Goal: Task Accomplishment & Management: Use online tool/utility

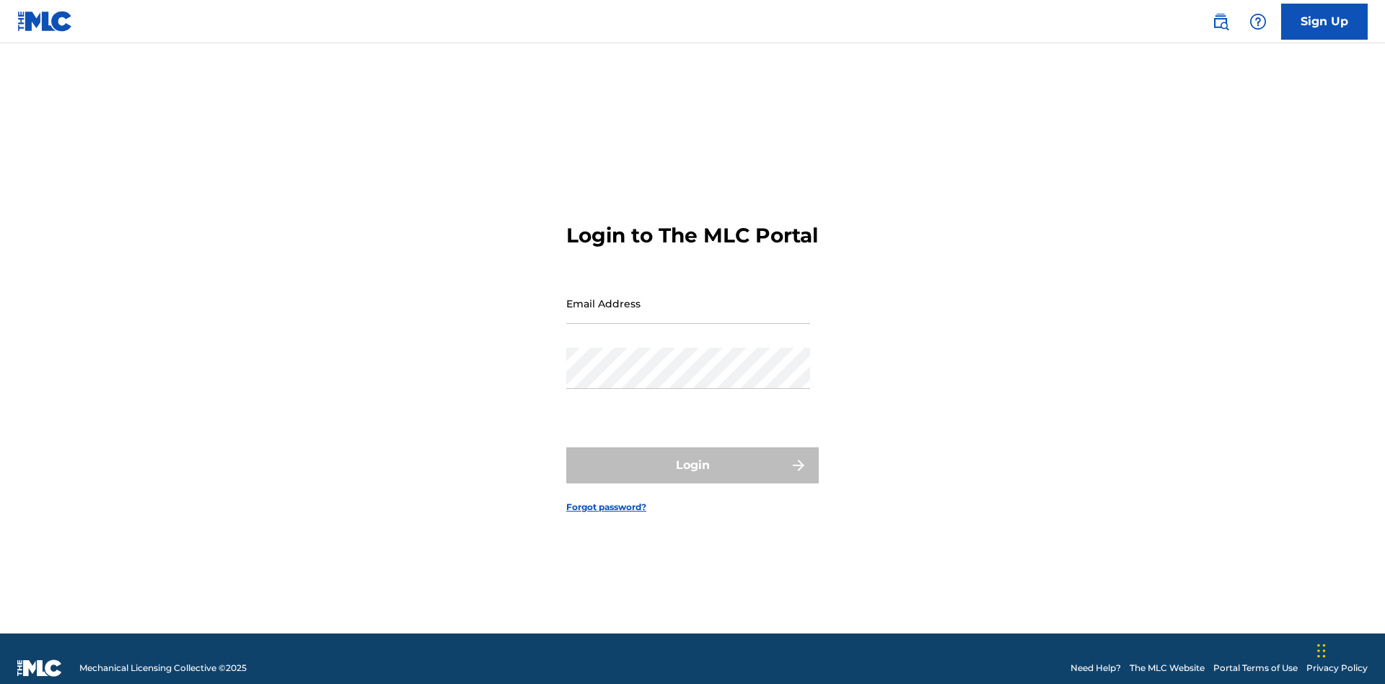
scroll to position [19, 0]
click at [688, 296] on input "Email Address" at bounding box center [688, 303] width 244 height 41
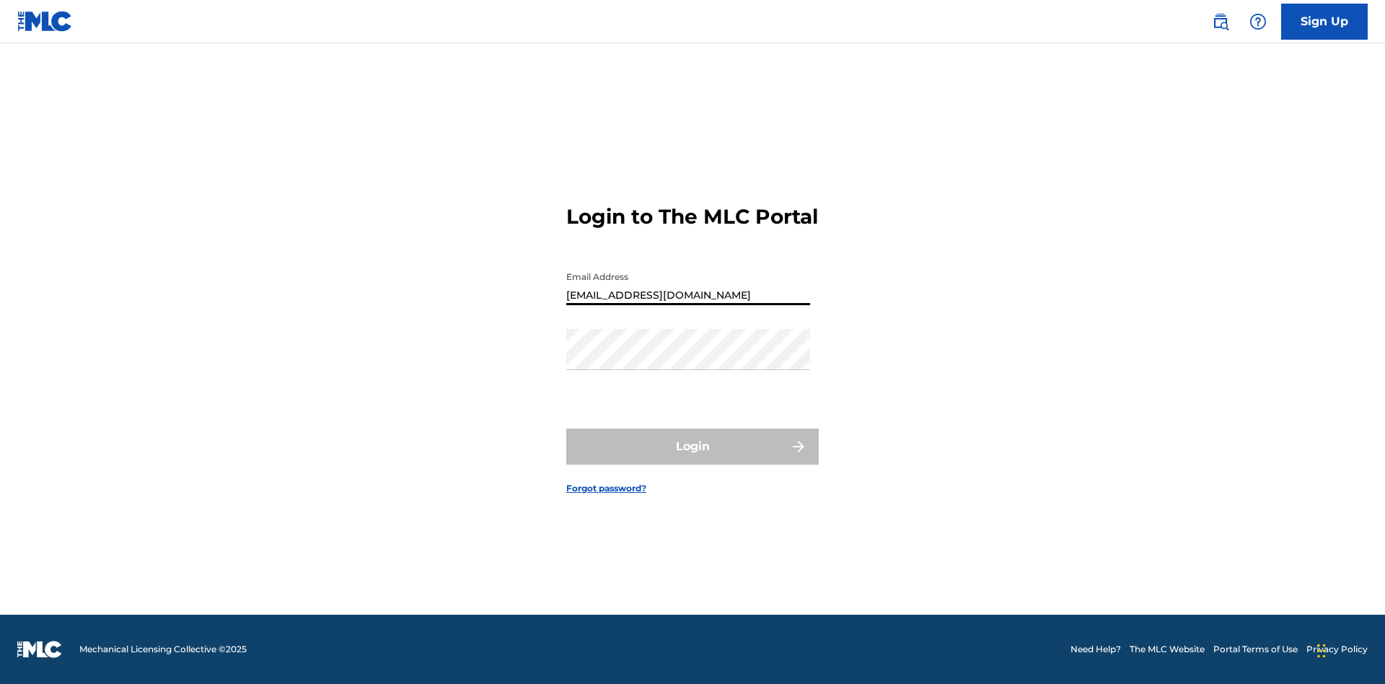
type input "[EMAIL_ADDRESS][DOMAIN_NAME]"
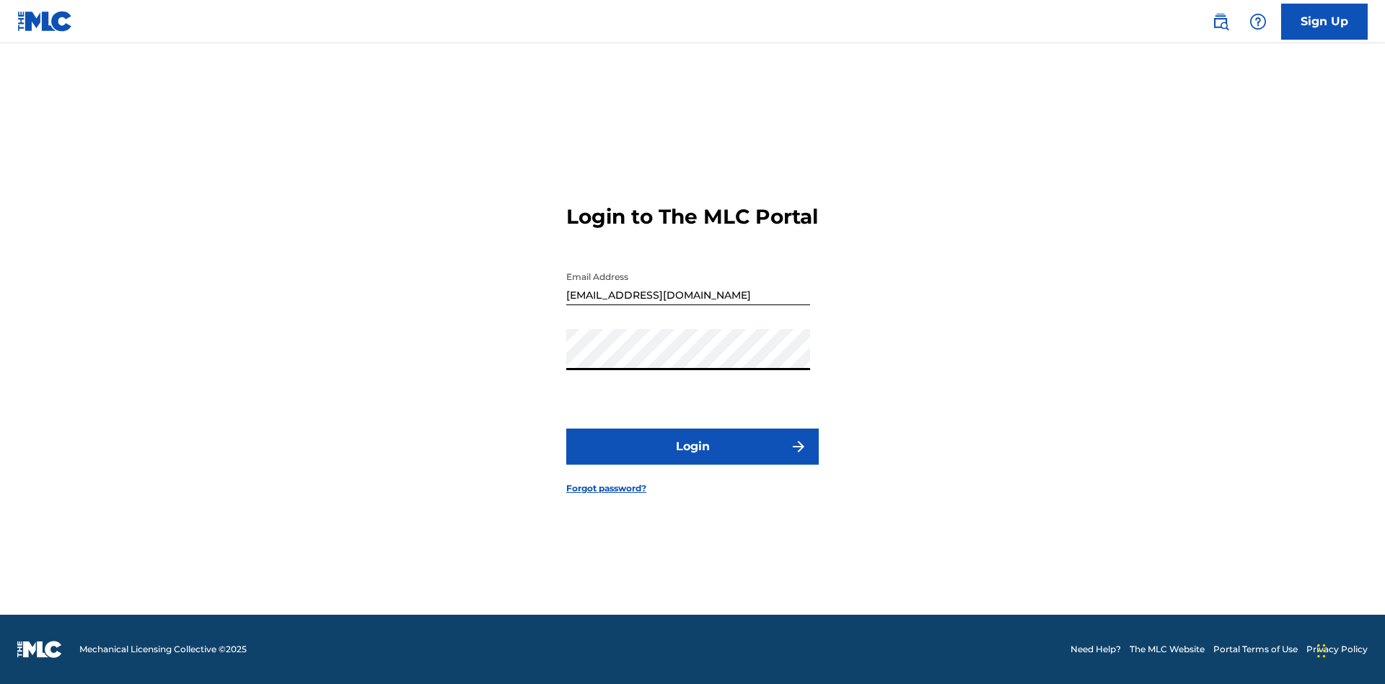
click at [692, 459] on button "Login" at bounding box center [692, 446] width 252 height 36
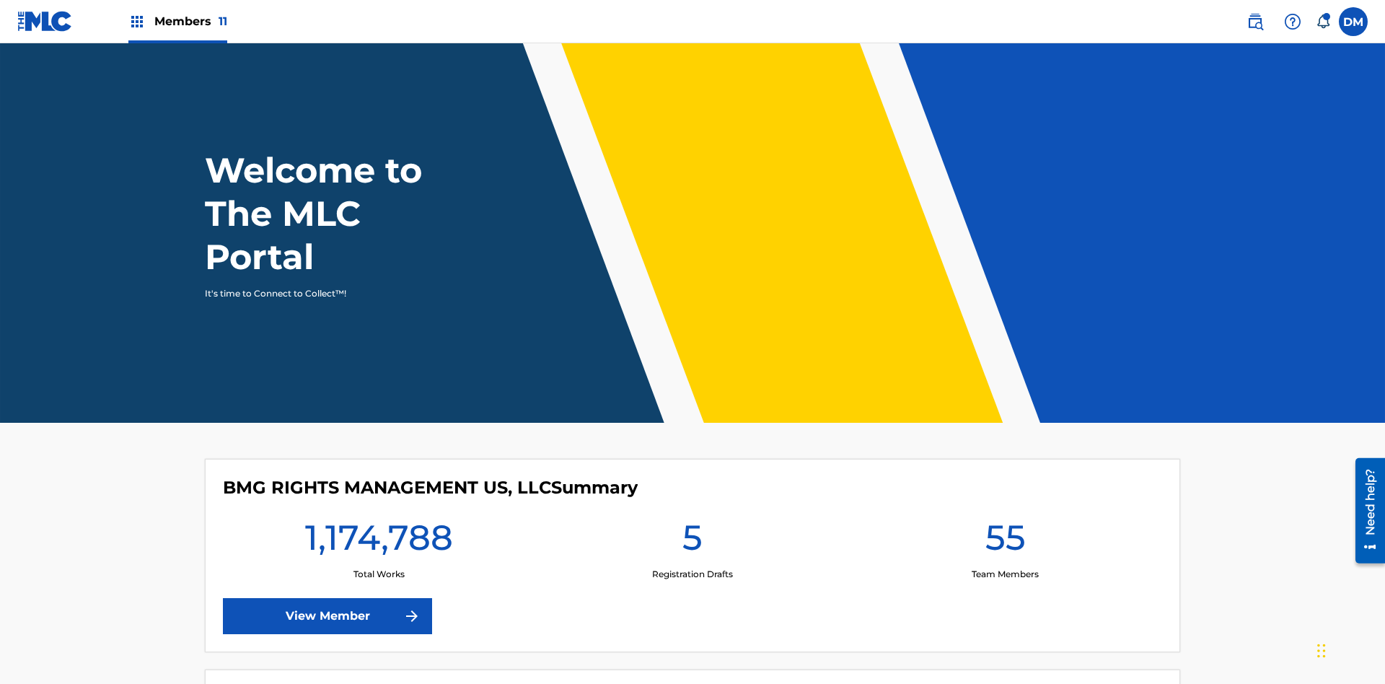
scroll to position [62, 0]
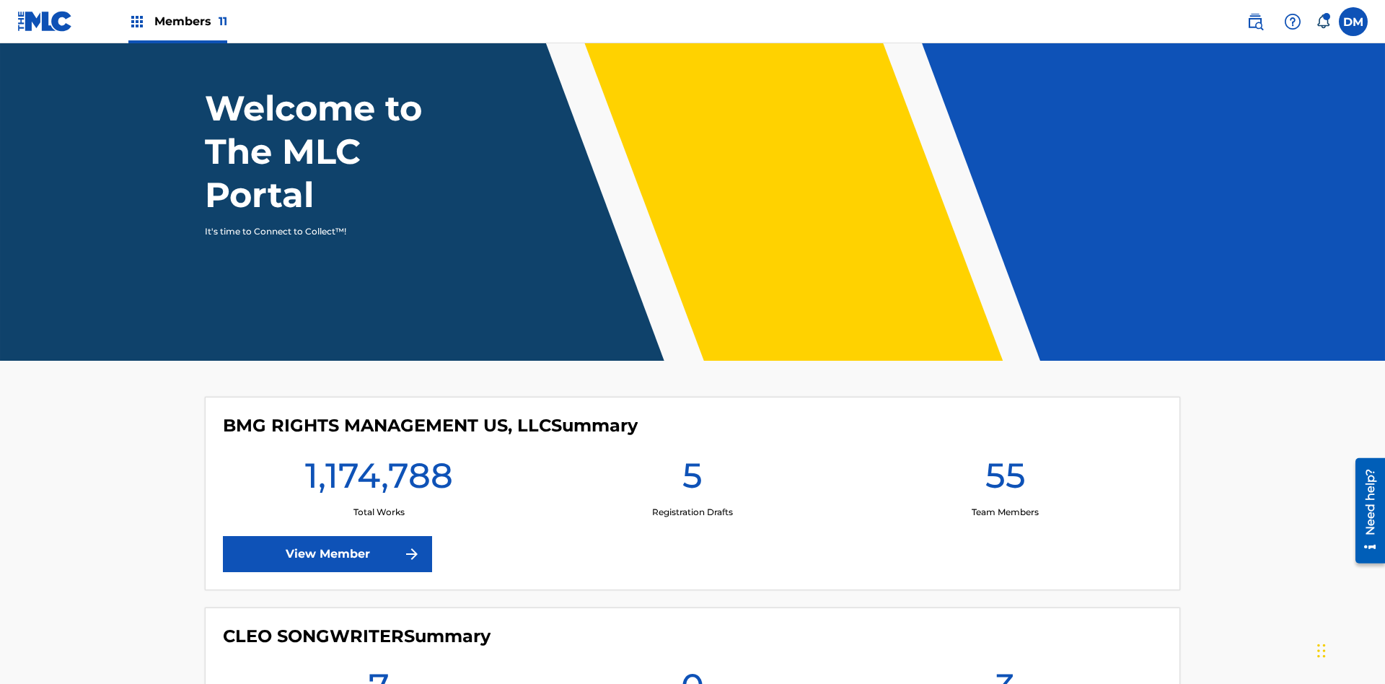
click at [177, 21] on span "Members 11" at bounding box center [190, 21] width 73 height 17
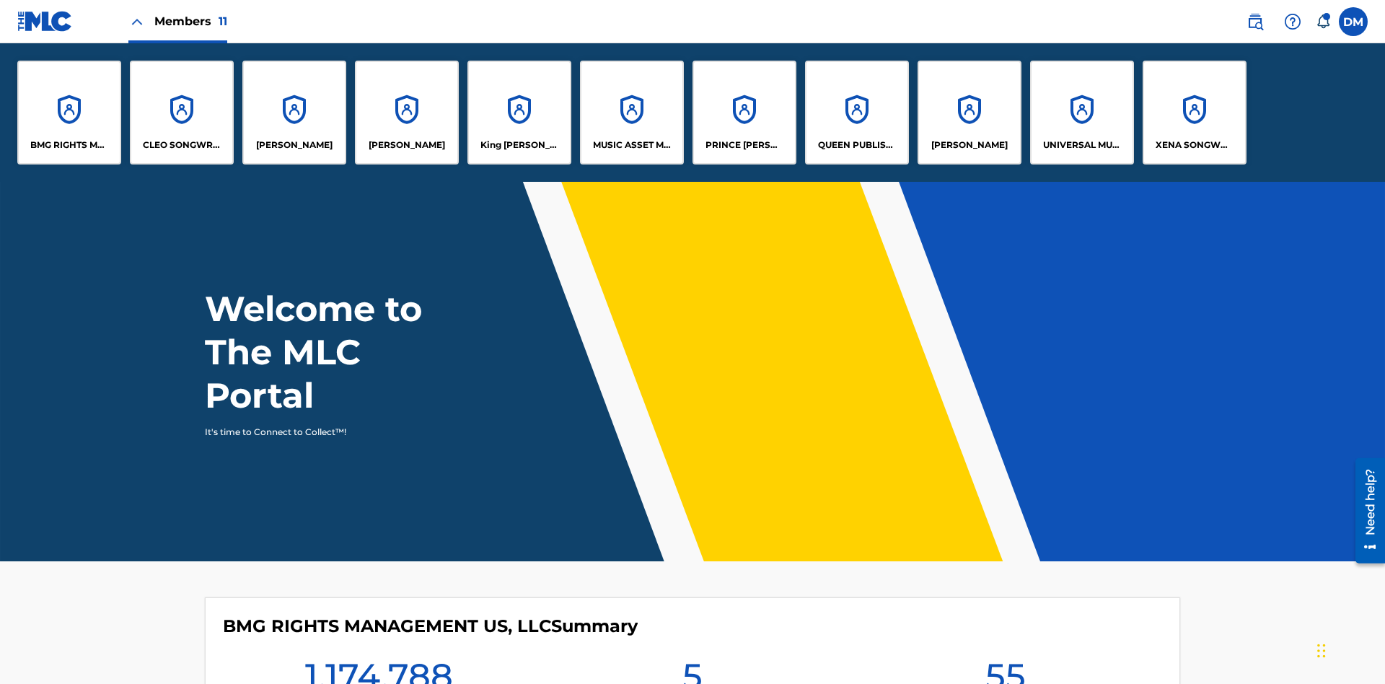
click at [518, 145] on p "King [PERSON_NAME]" at bounding box center [519, 144] width 79 height 13
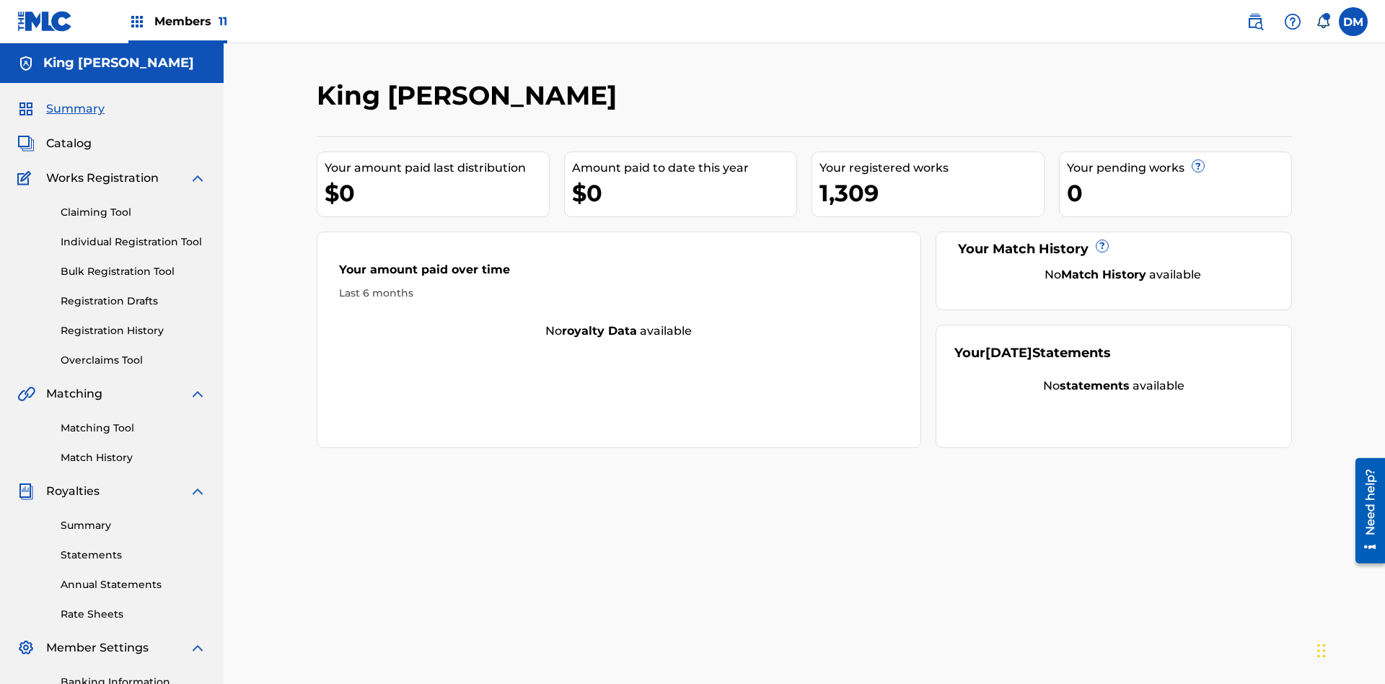
click at [133, 353] on link "Overclaims Tool" at bounding box center [134, 360] width 146 height 15
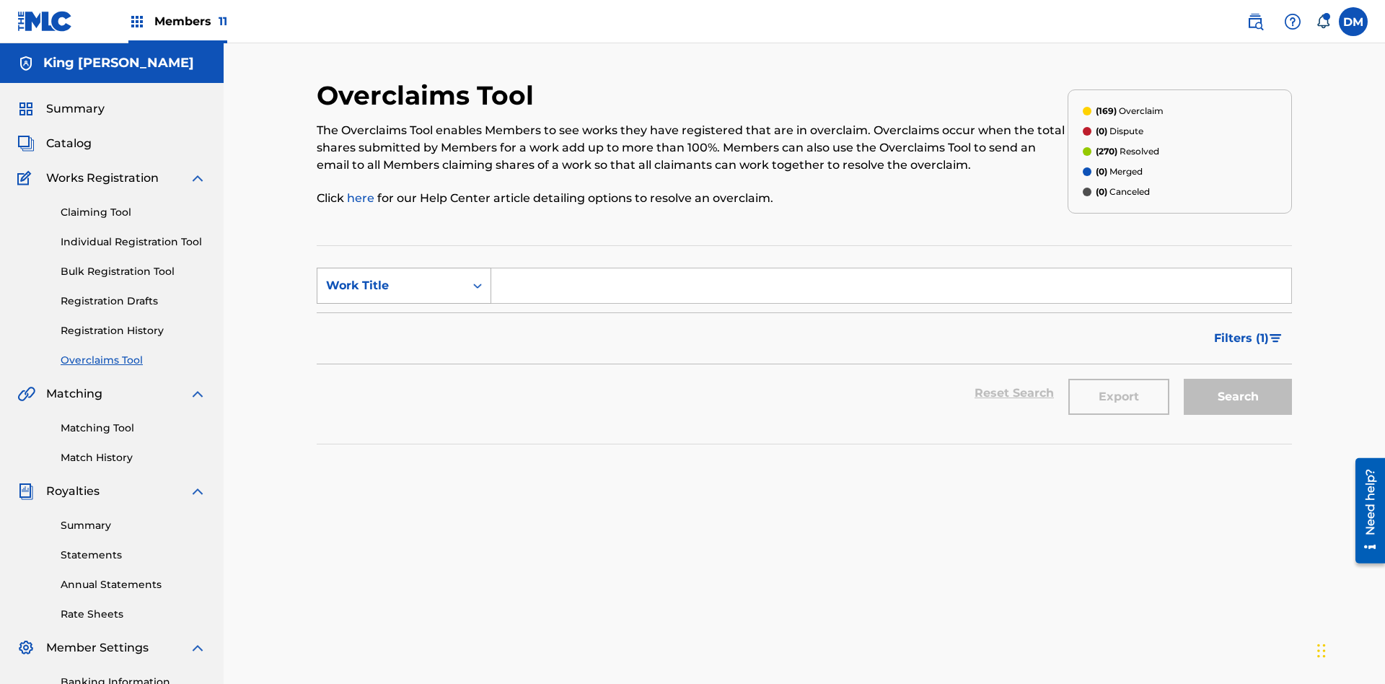
click at [391, 277] on div "Work Title" at bounding box center [391, 285] width 130 height 17
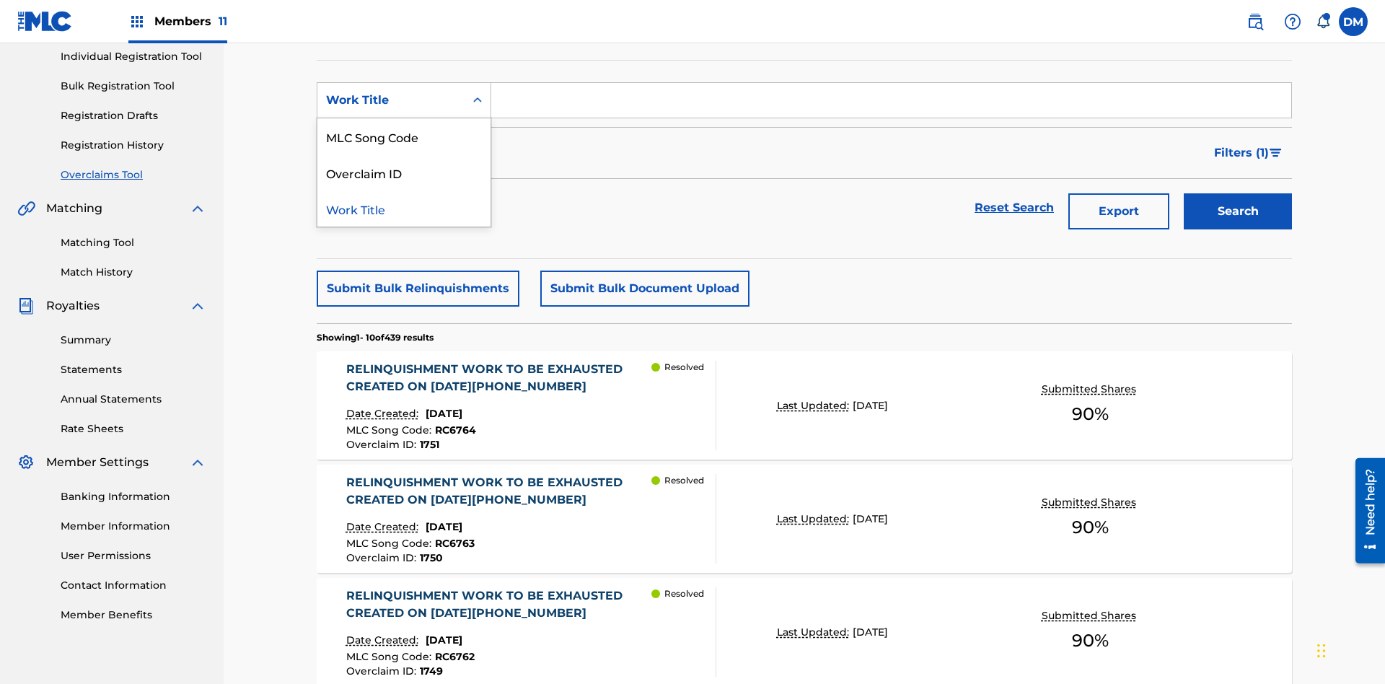
click at [404, 172] on div "Overclaim ID" at bounding box center [403, 172] width 173 height 36
click at [891, 104] on input "Search Form" at bounding box center [891, 100] width 800 height 35
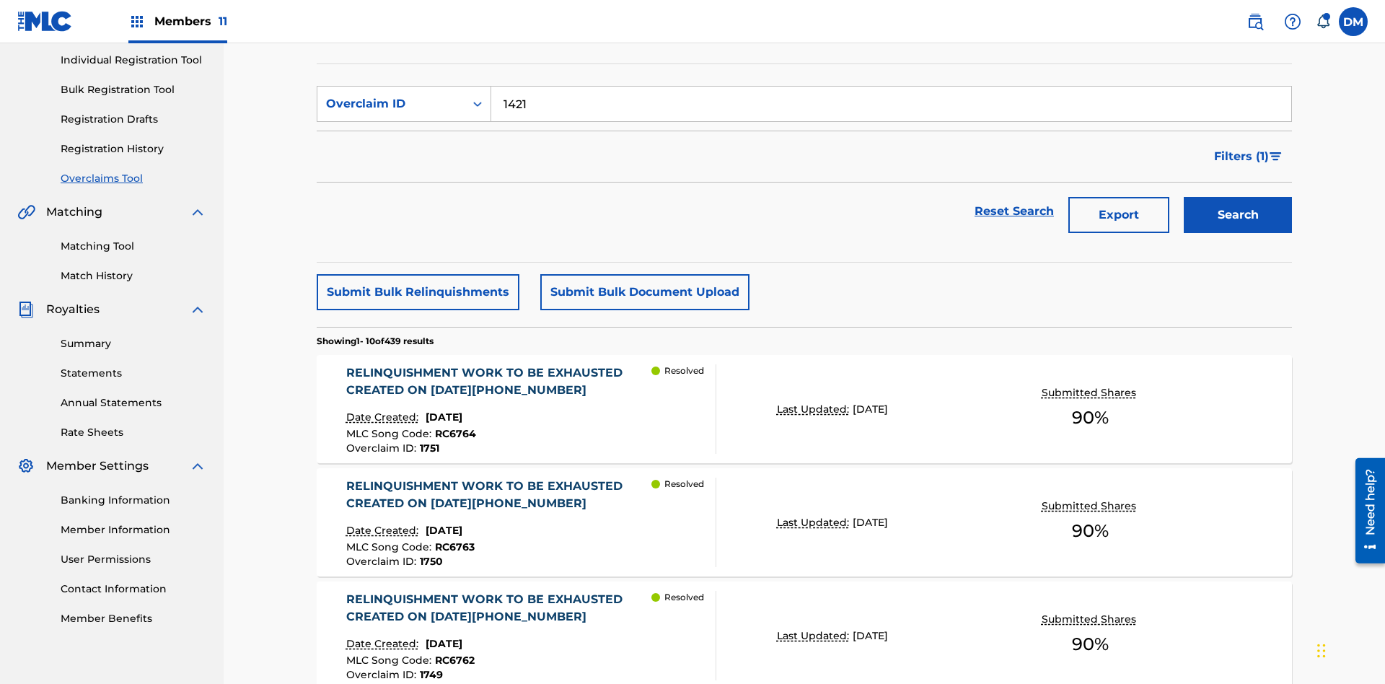
type input "1421"
click at [1237, 197] on button "Search" at bounding box center [1237, 215] width 108 height 36
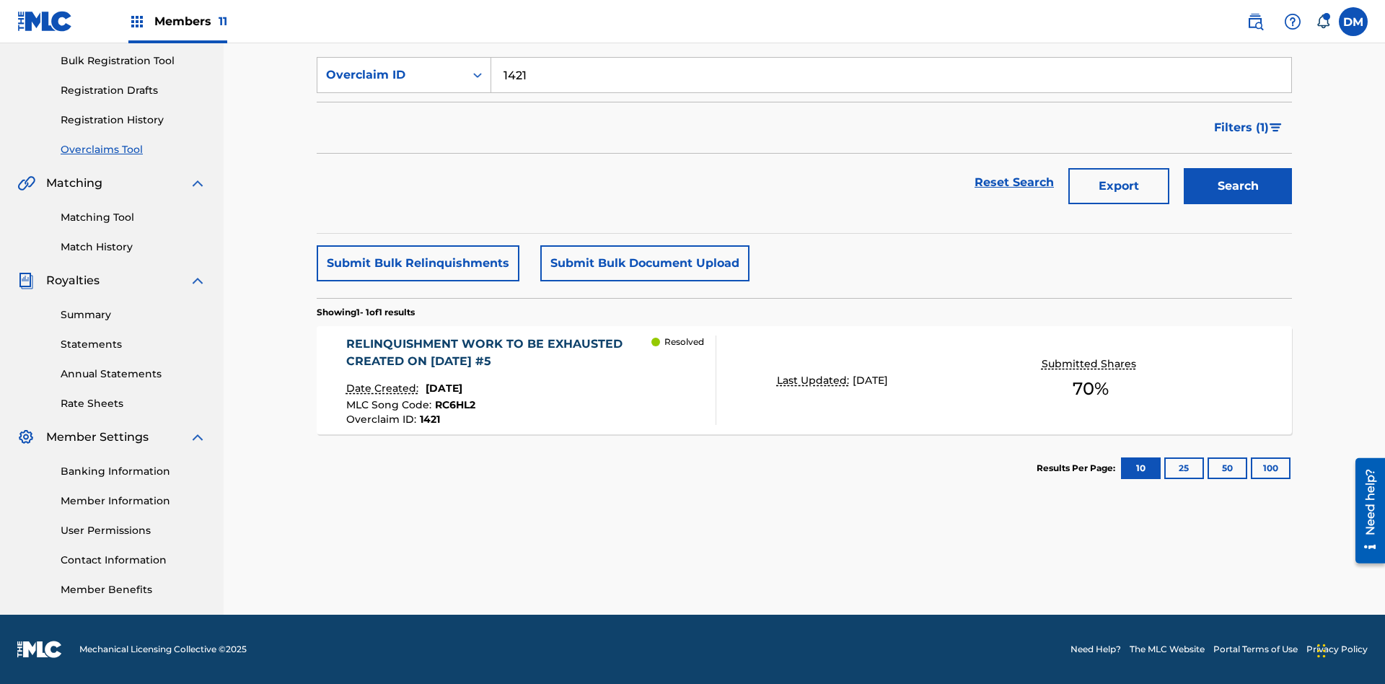
scroll to position [211, 0]
click at [804, 380] on p "Last Updated:" at bounding box center [815, 380] width 76 height 15
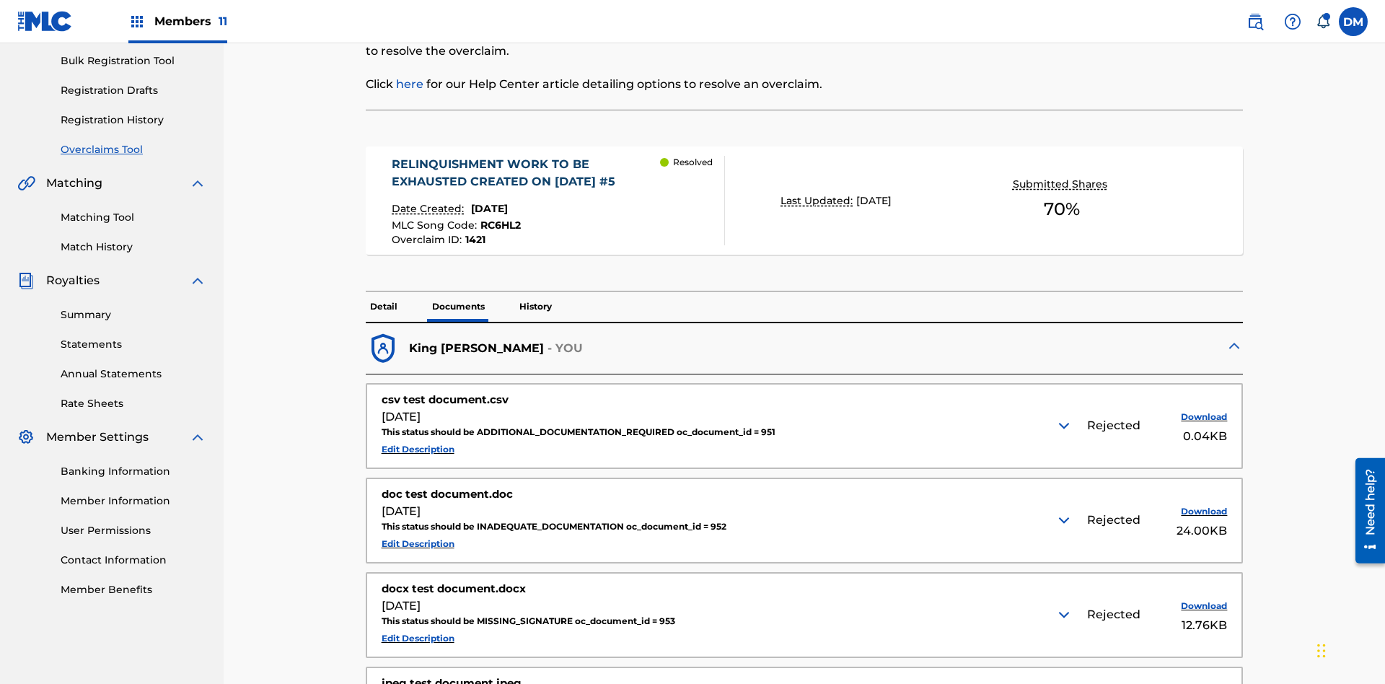
click at [1065, 417] on img at bounding box center [1063, 425] width 17 height 17
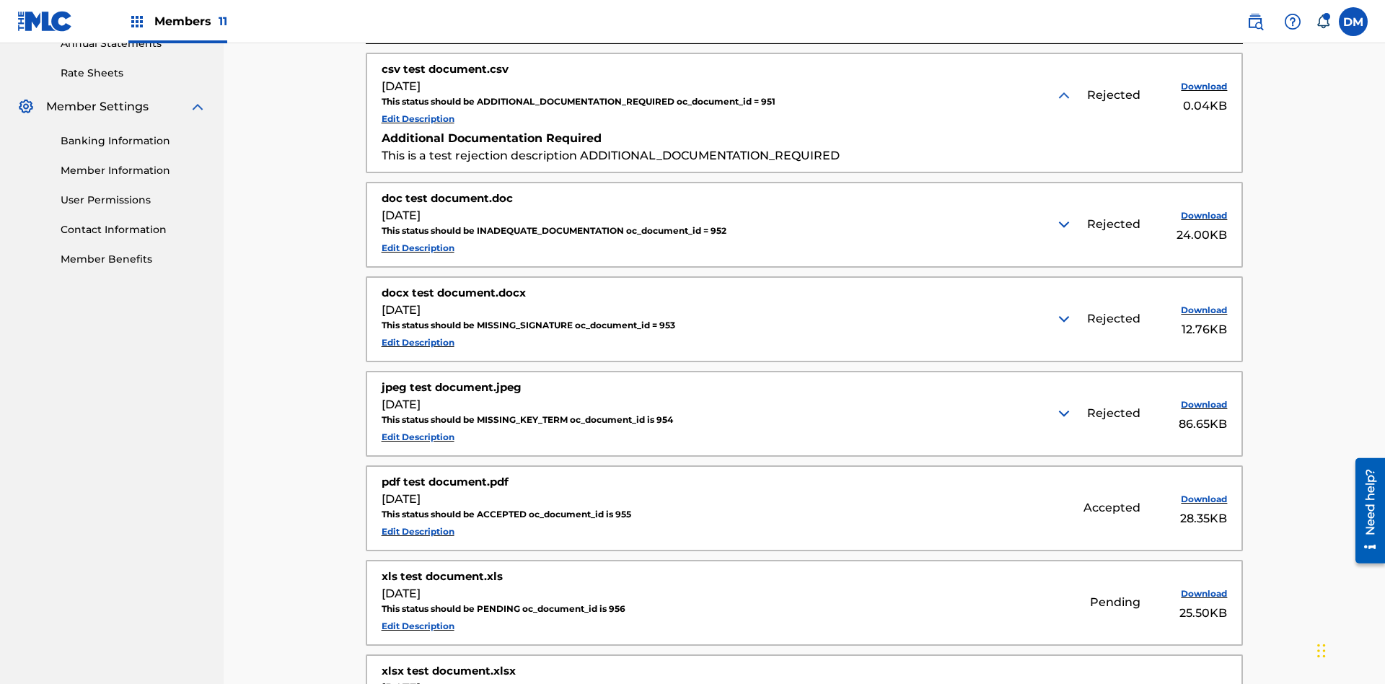
click at [1065, 216] on img at bounding box center [1063, 224] width 17 height 17
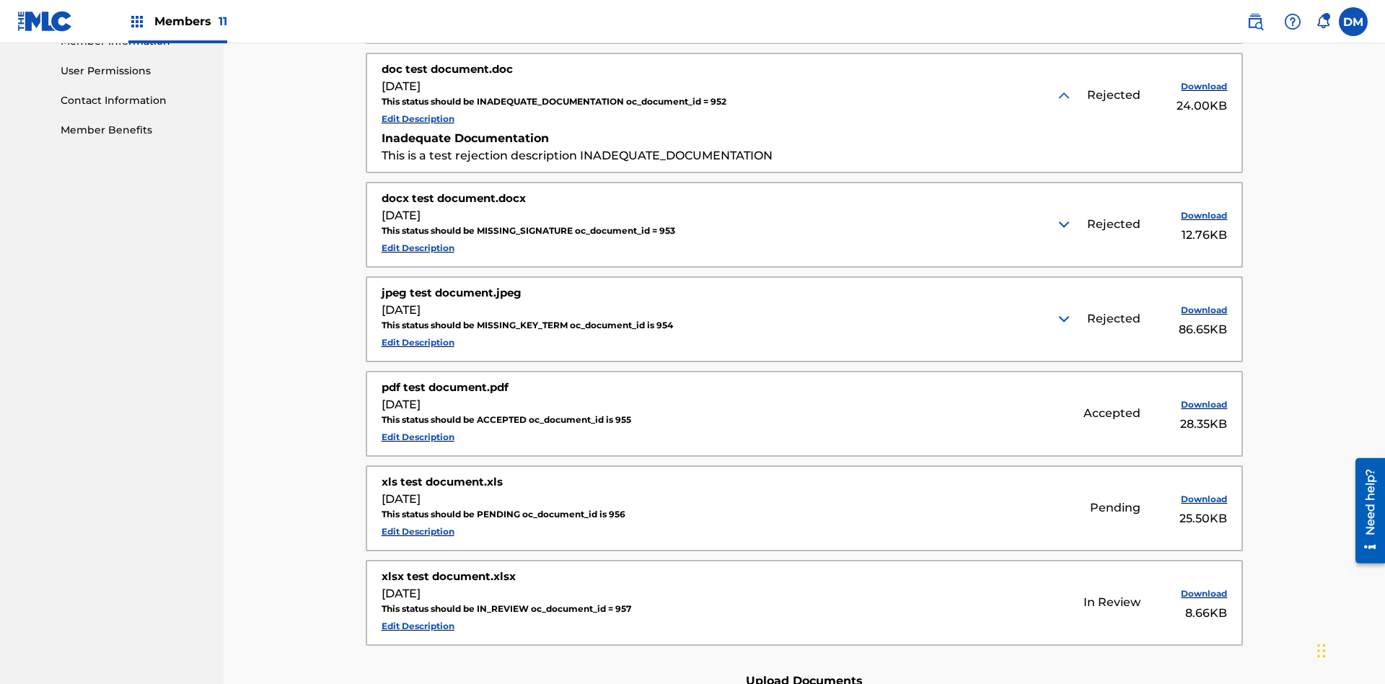
click at [1065, 216] on img at bounding box center [1063, 224] width 17 height 17
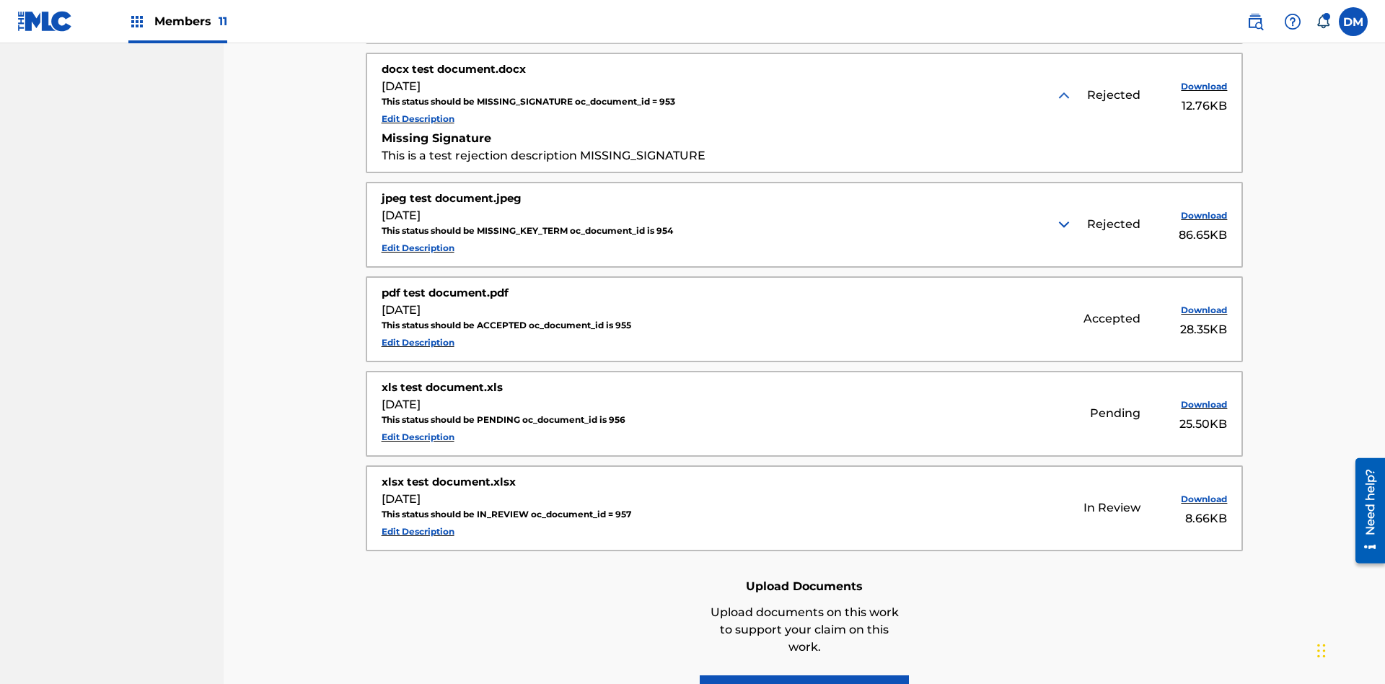
click at [1065, 216] on img at bounding box center [1063, 224] width 17 height 17
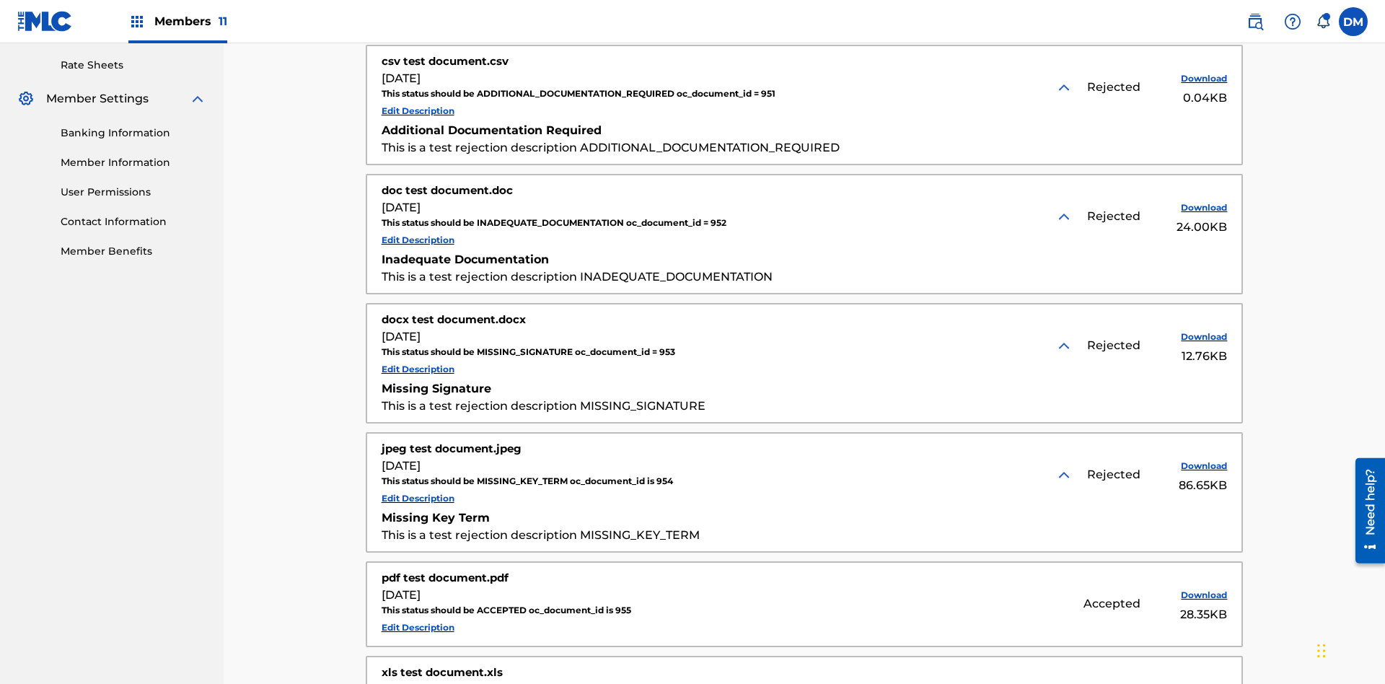
scroll to position [541, 0]
